Goal: Task Accomplishment & Management: Use online tool/utility

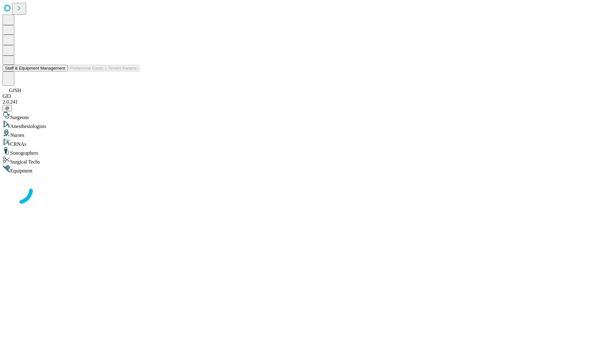
click at [61, 71] on button "Staff & Equipment Management" at bounding box center [35, 68] width 65 height 7
